Goal: Task Accomplishment & Management: Manage account settings

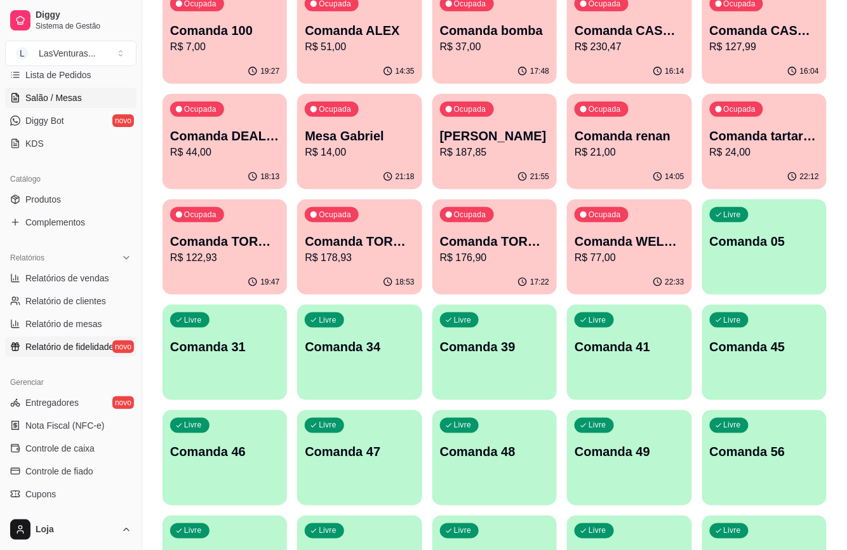
scroll to position [254, 0]
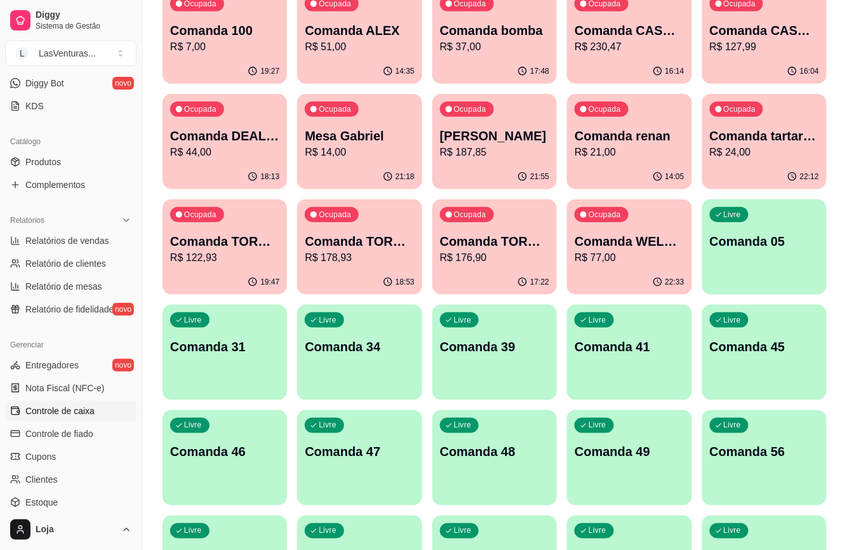
click at [72, 410] on span "Controle de caixa" at bounding box center [59, 410] width 69 height 13
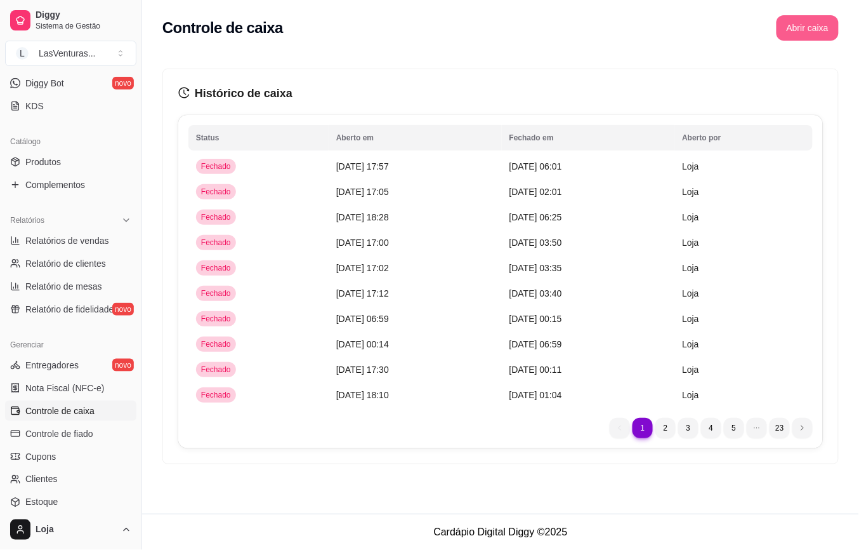
click at [814, 31] on button "Abrir caixa" at bounding box center [808, 27] width 62 height 25
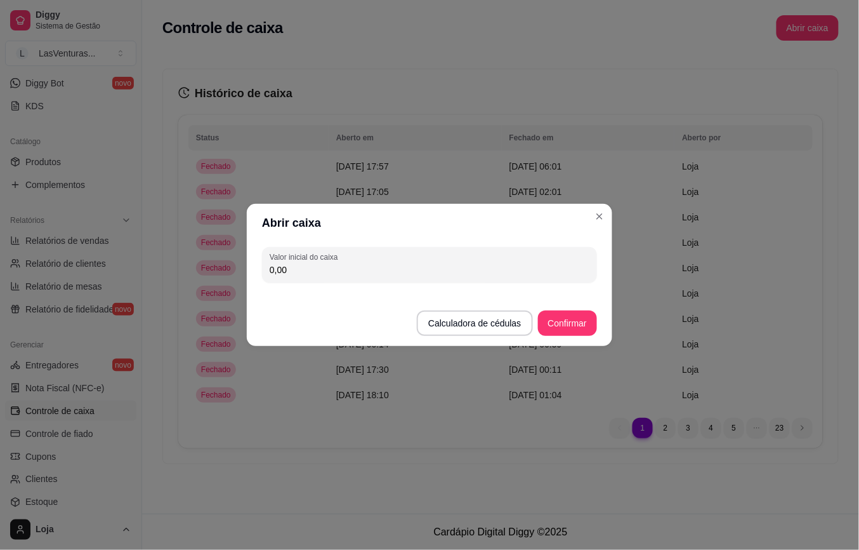
click at [453, 267] on input "0,00" at bounding box center [430, 269] width 320 height 13
type input "170,00"
click at [560, 326] on button "Confirmar" at bounding box center [567, 322] width 59 height 25
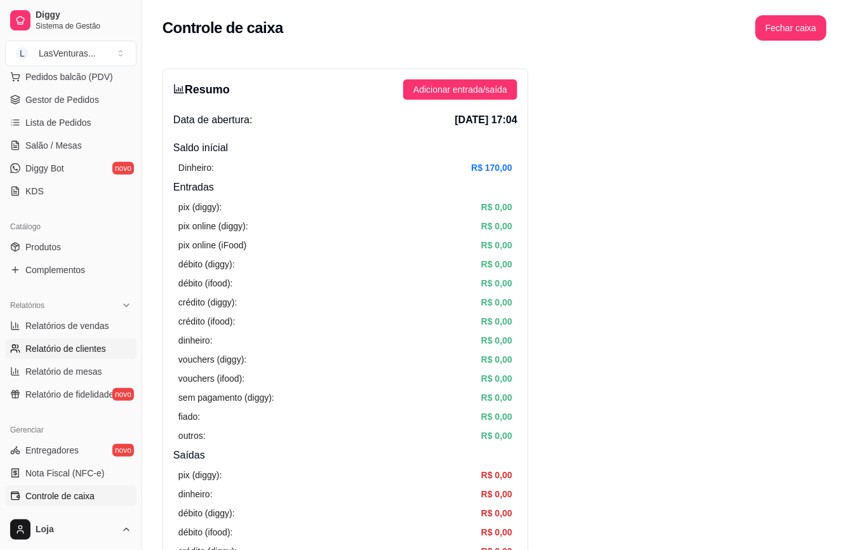
scroll to position [84, 0]
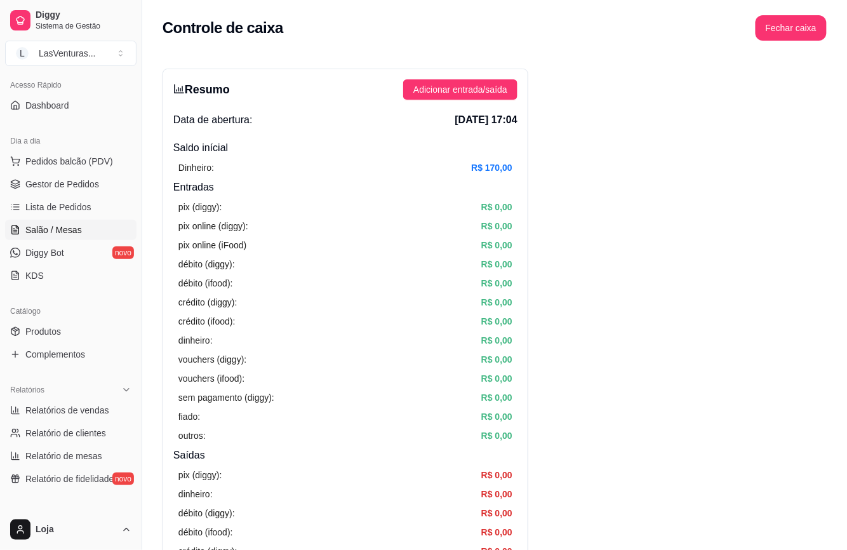
click at [74, 230] on span "Salão / Mesas" at bounding box center [53, 229] width 56 height 13
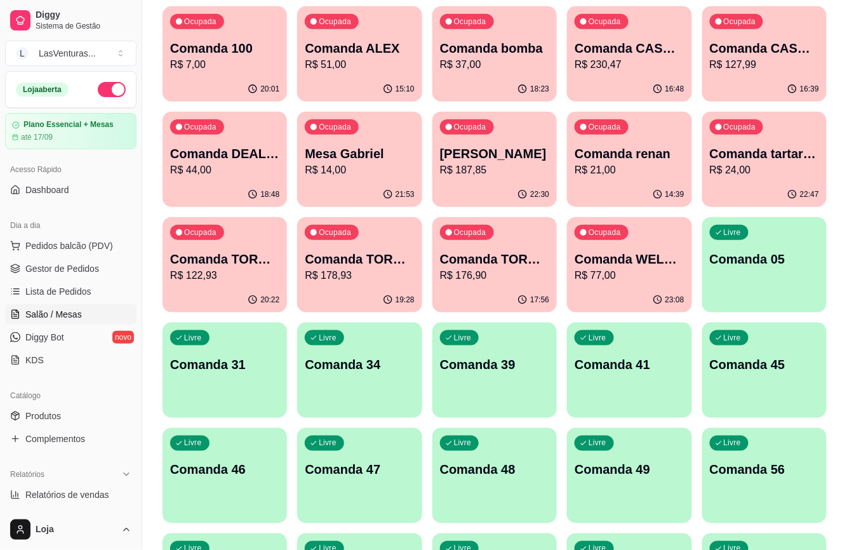
scroll to position [254, 0]
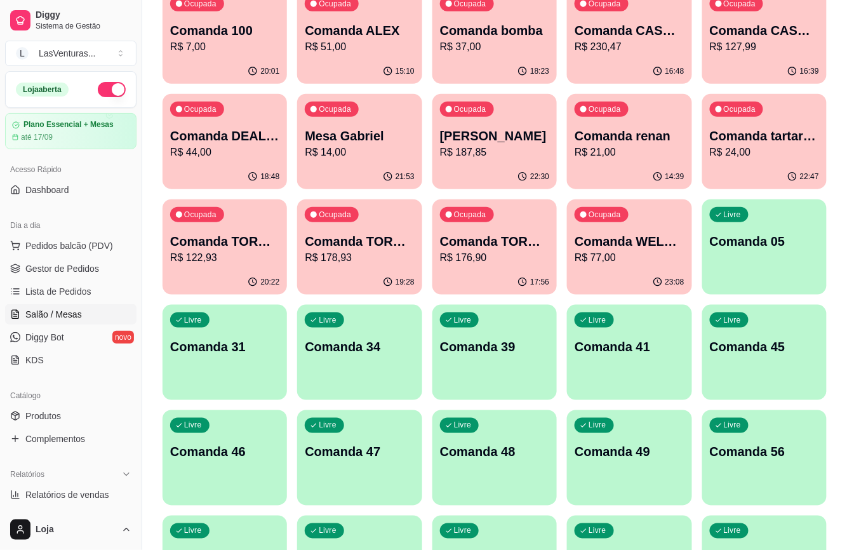
click at [606, 454] on p "Comanda 49" at bounding box center [628, 452] width 109 height 18
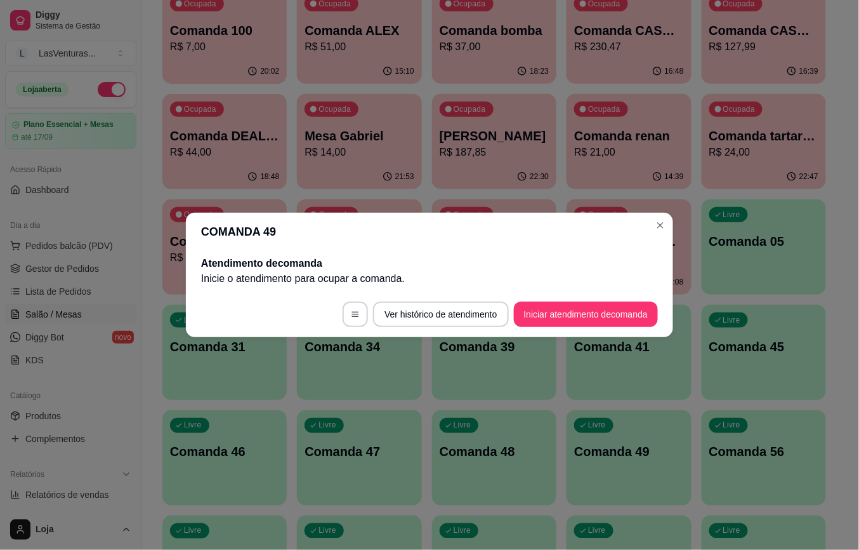
click at [569, 323] on button "Iniciar atendimento de comanda" at bounding box center [586, 313] width 144 height 25
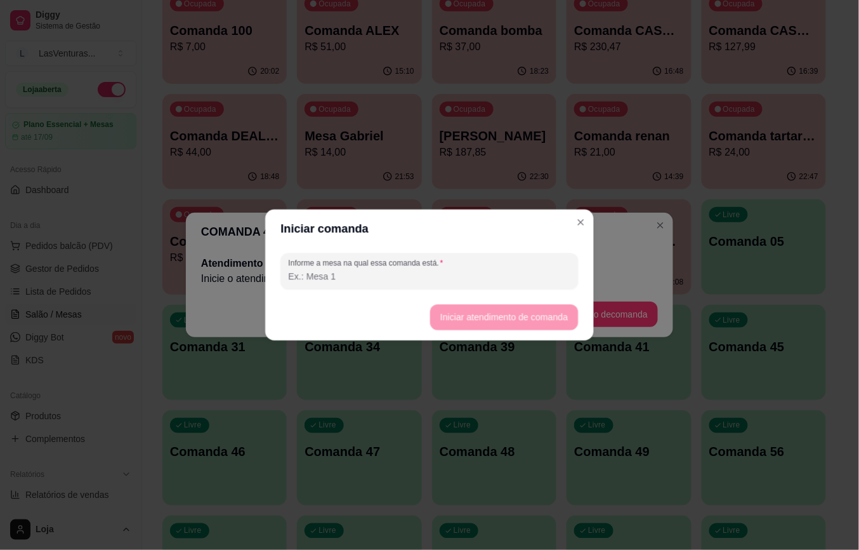
click at [571, 312] on footer "Iniciar atendimento de comanda" at bounding box center [429, 317] width 329 height 46
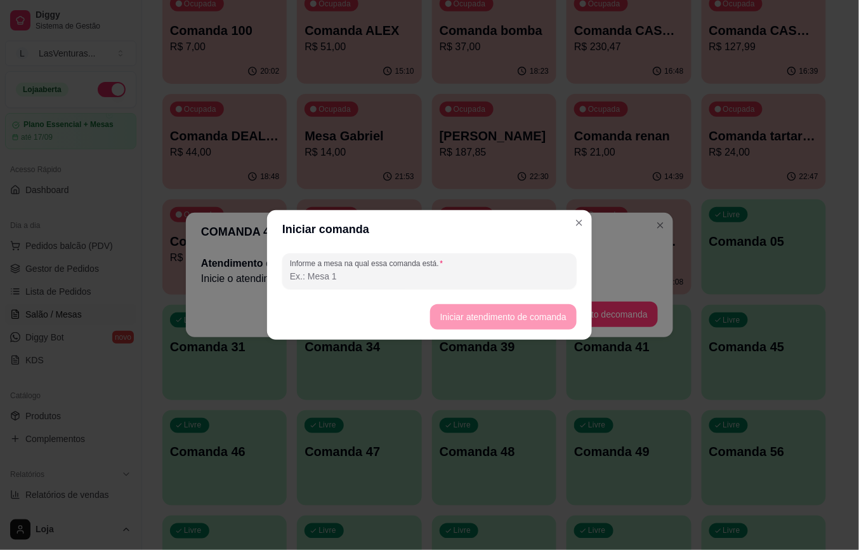
click at [462, 272] on input "Informe a mesa na qual essa comanda está." at bounding box center [429, 276] width 279 height 13
type input "AMIGOS LA FORA"
click at [480, 307] on button "Iniciar atendimento de comanda" at bounding box center [503, 317] width 142 height 25
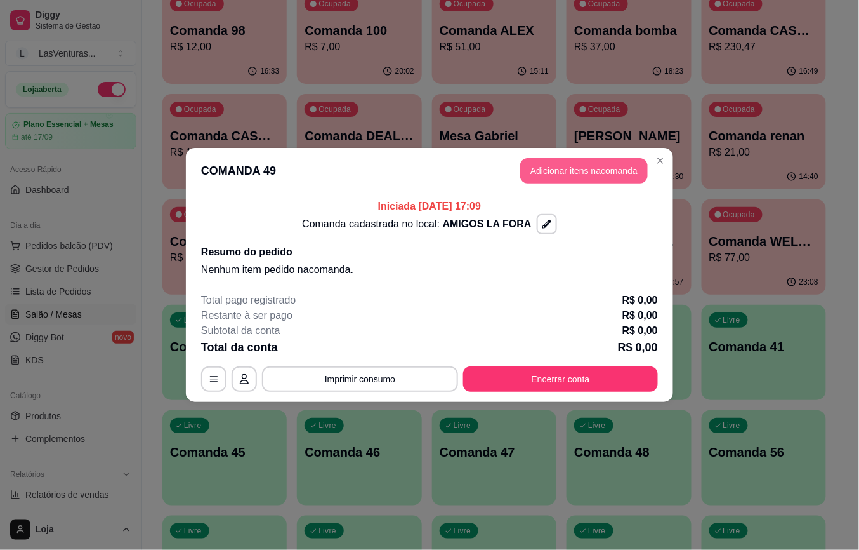
click at [598, 175] on button "Adicionar itens na comanda" at bounding box center [584, 170] width 128 height 25
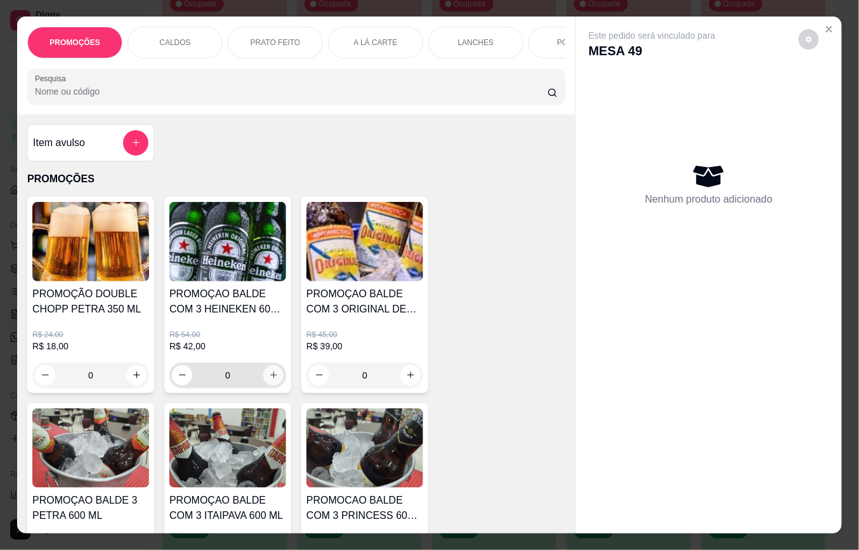
click at [269, 380] on icon "increase-product-quantity" at bounding box center [274, 375] width 10 height 10
type input "1"
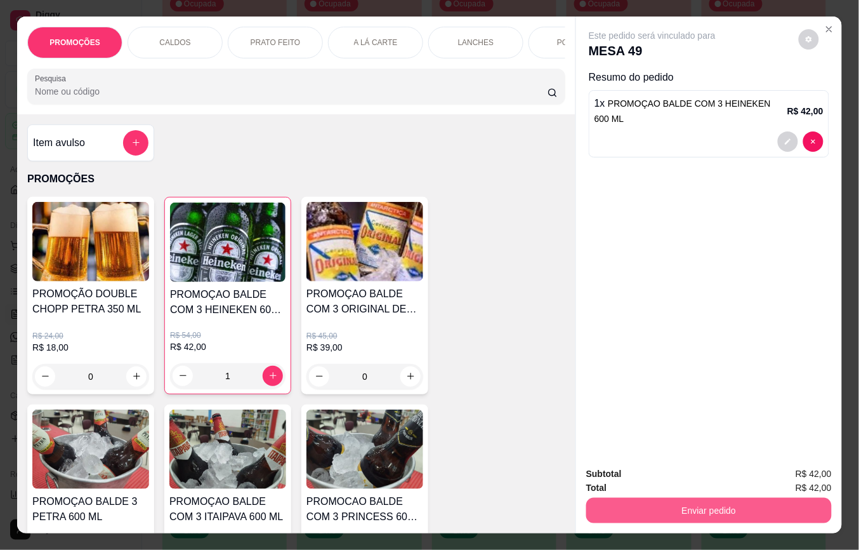
click at [648, 498] on button "Enviar pedido" at bounding box center [709, 510] width 246 height 25
click at [651, 475] on button "Não registrar e enviar pedido" at bounding box center [666, 473] width 132 height 24
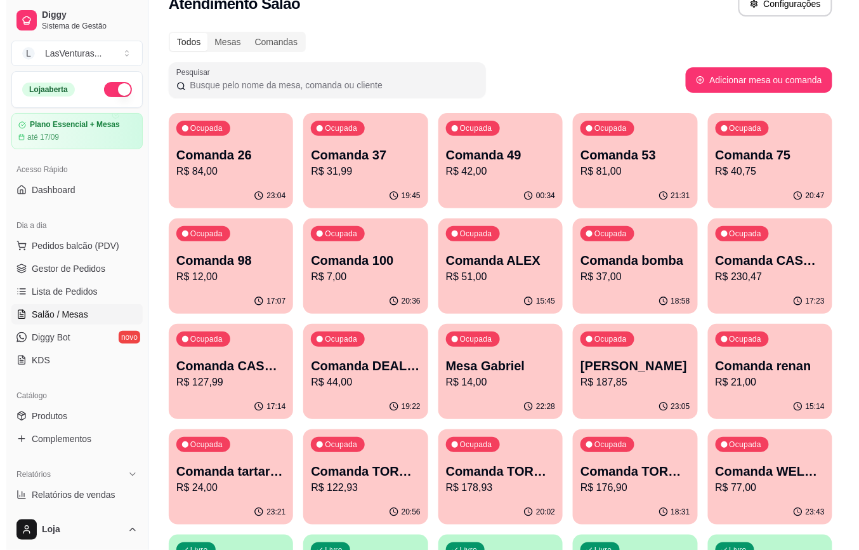
scroll to position [0, 0]
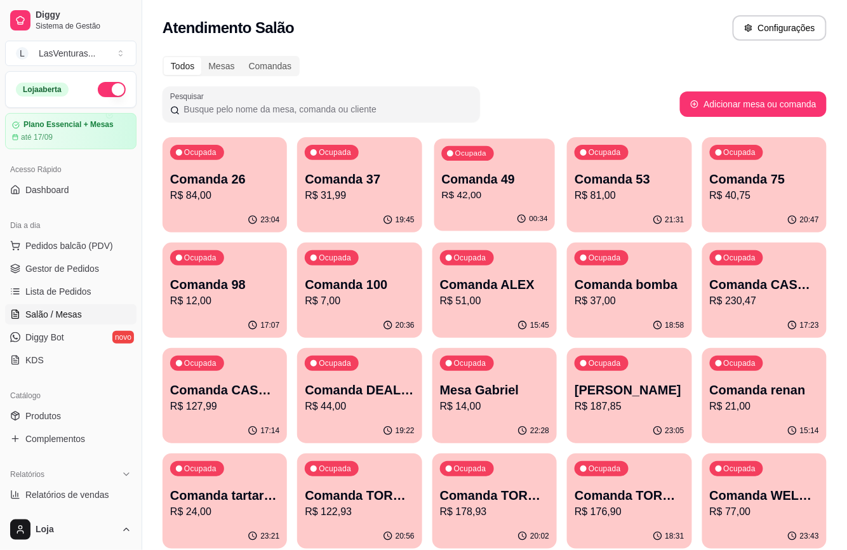
click at [501, 209] on div "00:34" at bounding box center [494, 219] width 121 height 24
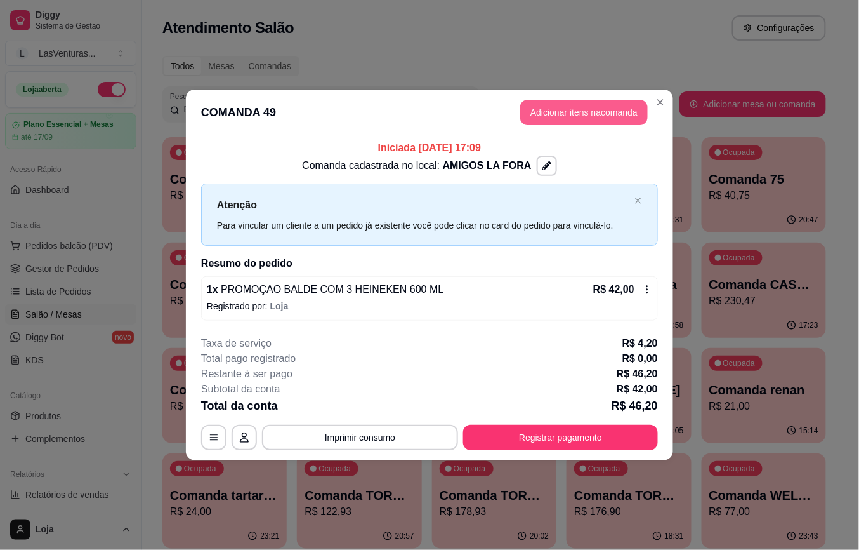
click at [578, 114] on button "Adicionar itens na comanda" at bounding box center [584, 112] width 128 height 25
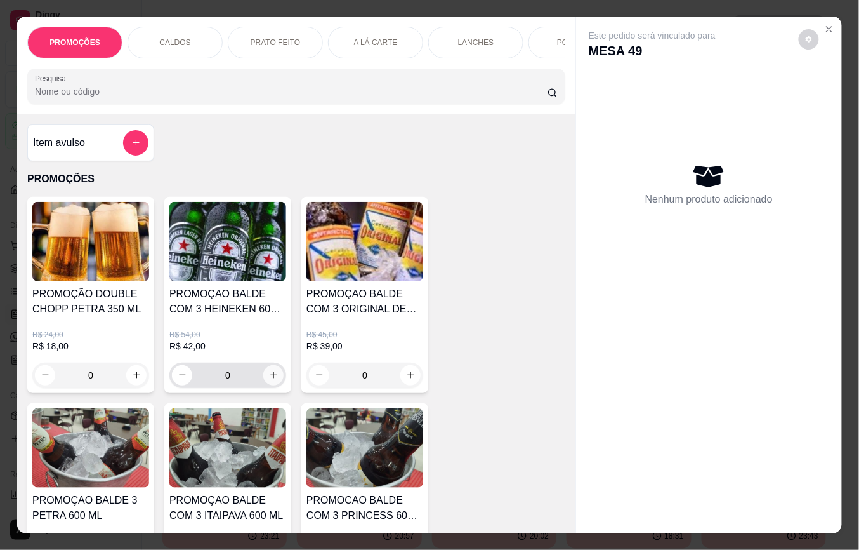
click at [269, 377] on icon "increase-product-quantity" at bounding box center [274, 375] width 10 height 10
type input "1"
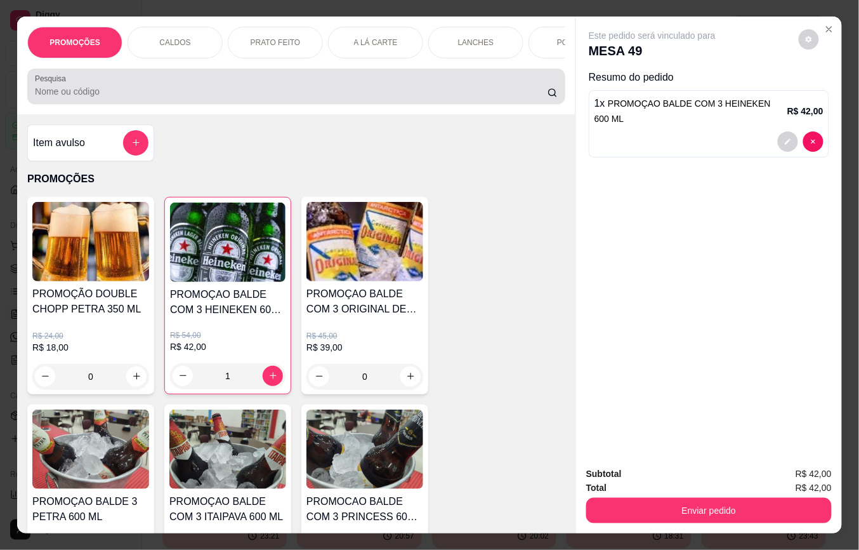
click at [123, 98] on input "Pesquisa" at bounding box center [291, 91] width 513 height 13
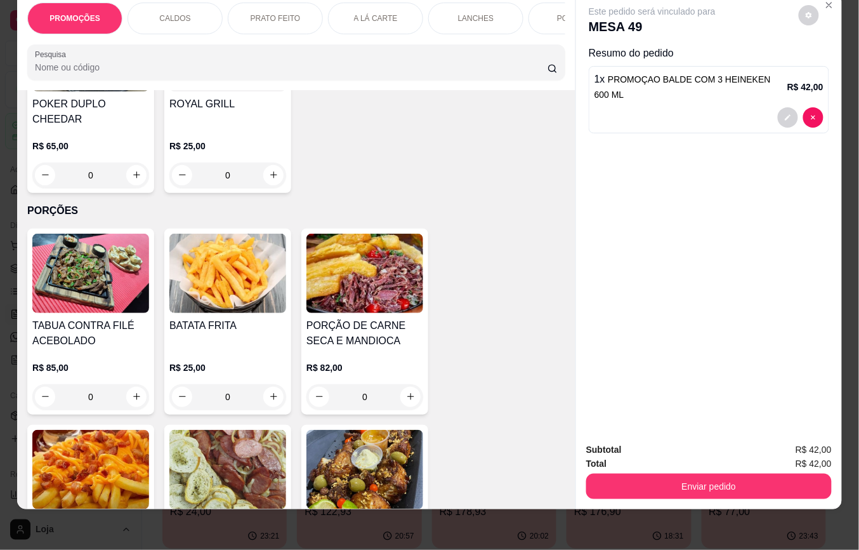
scroll to position [2369, 0]
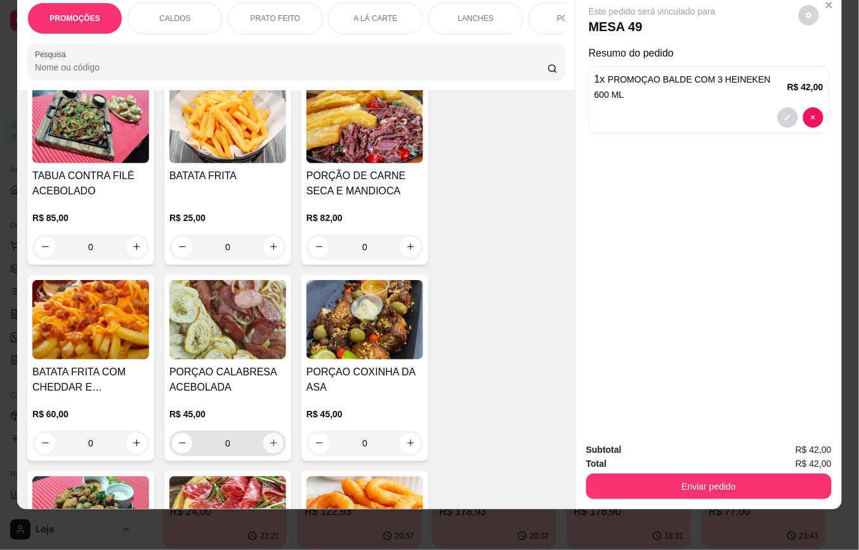
click at [269, 438] on icon "increase-product-quantity" at bounding box center [274, 443] width 10 height 10
type input "1"
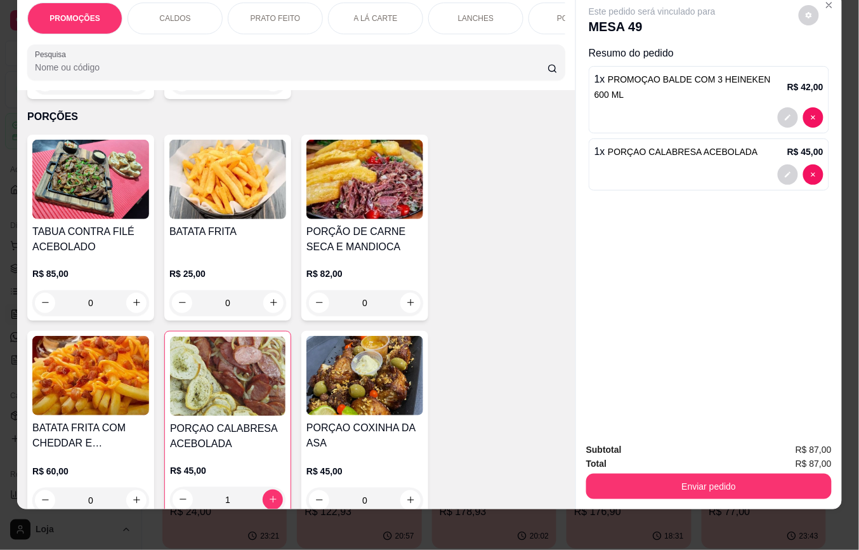
scroll to position [2285, 0]
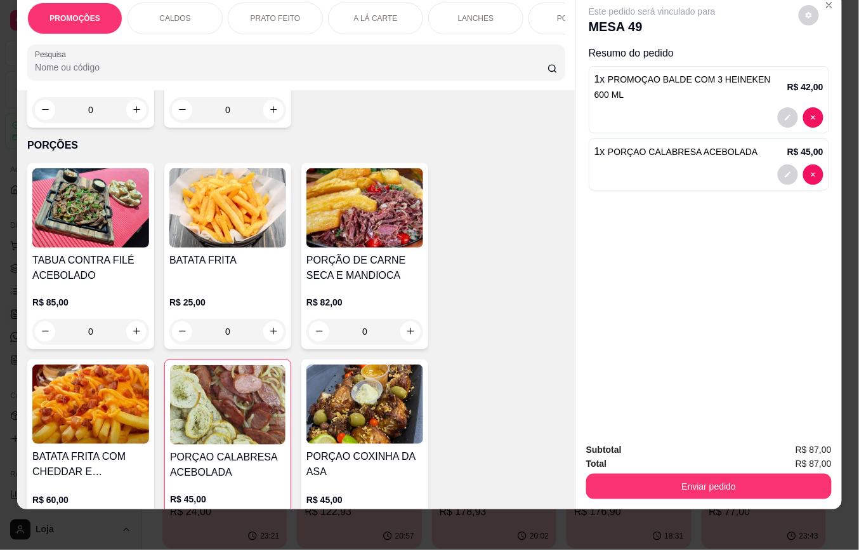
click at [268, 319] on div "0" at bounding box center [227, 331] width 117 height 25
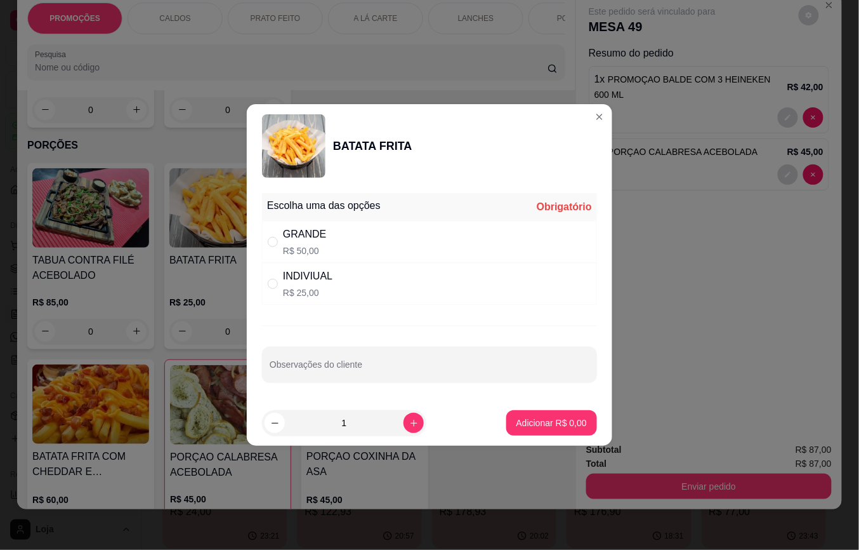
click at [303, 244] on p "R$ 50,00" at bounding box center [304, 250] width 43 height 13
radio input "true"
click at [559, 427] on p "Adicionar R$ 50,00" at bounding box center [550, 422] width 74 height 12
type input "1"
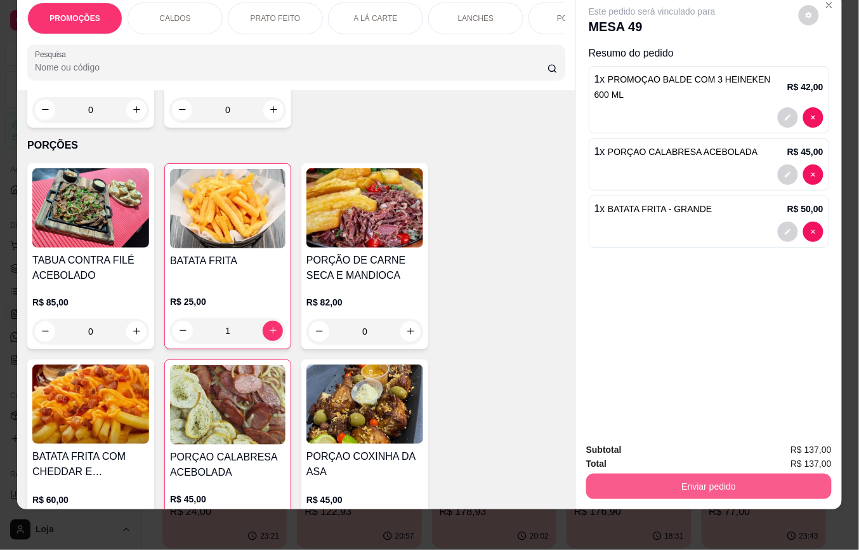
click at [642, 473] on button "Enviar pedido" at bounding box center [709, 485] width 246 height 25
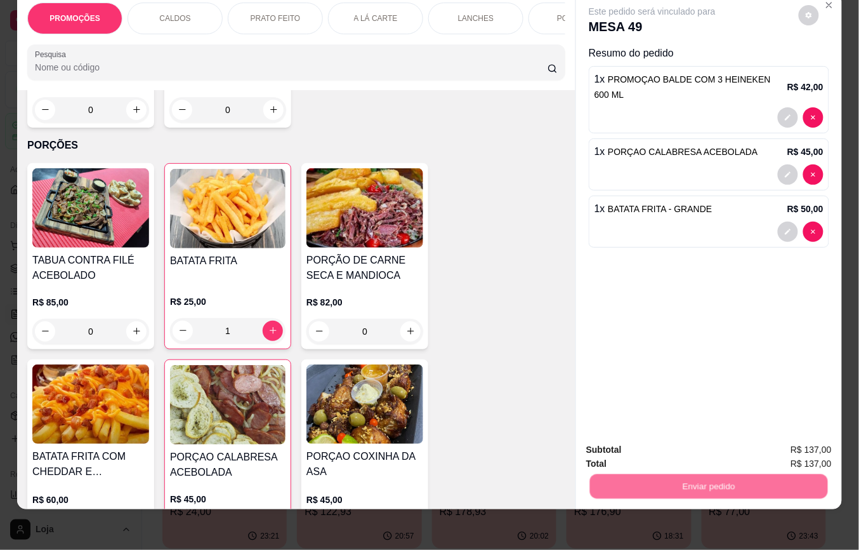
click at [646, 435] on button "Não registrar e enviar pedido" at bounding box center [666, 443] width 132 height 24
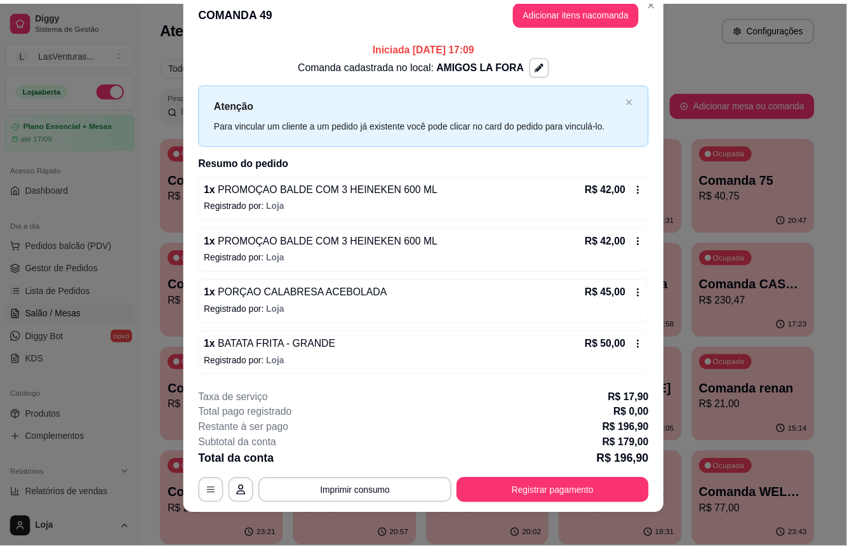
scroll to position [29, 0]
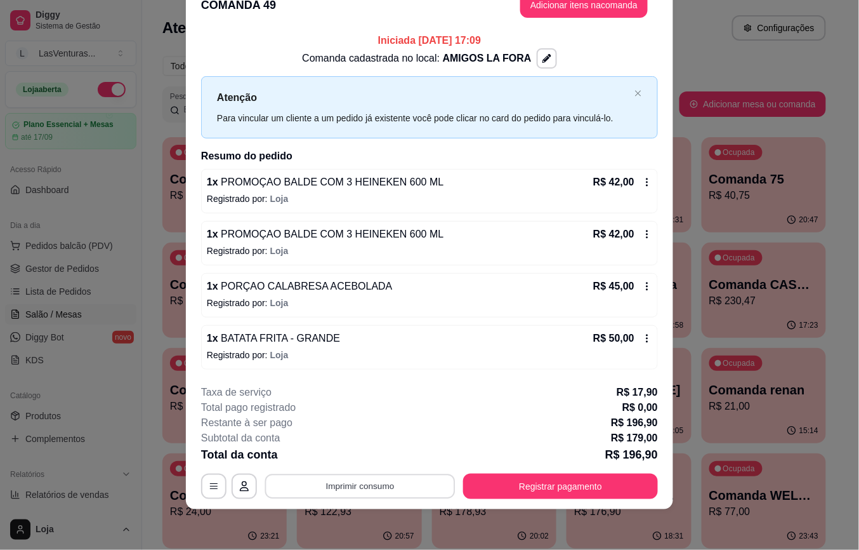
click at [350, 481] on button "Imprimir consumo" at bounding box center [360, 485] width 190 height 25
click at [352, 458] on button "IMPRESSORA" at bounding box center [358, 457] width 89 height 20
